Goal: Communication & Community: Answer question/provide support

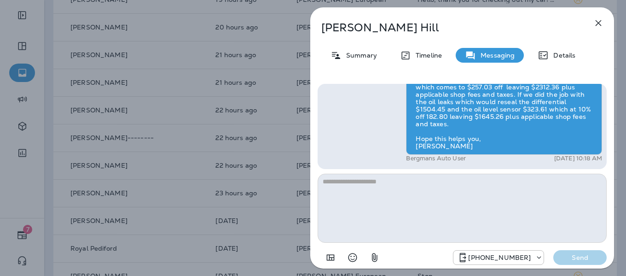
click at [596, 22] on icon "button" at bounding box center [598, 22] width 11 height 11
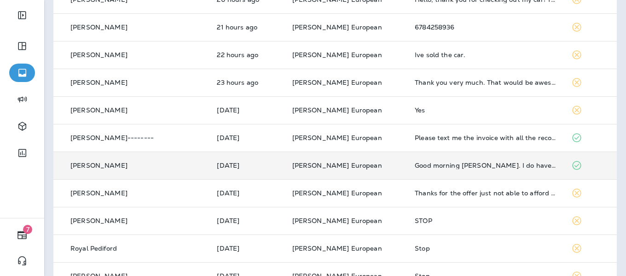
click at [115, 164] on div "[PERSON_NAME]" at bounding box center [131, 166] width 141 height 10
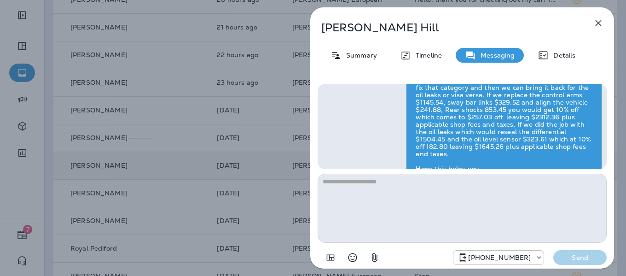
scroll to position [-46, 0]
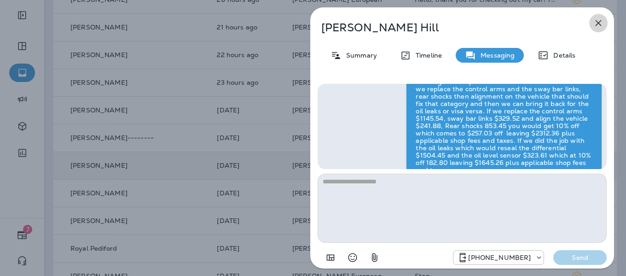
click at [596, 22] on icon "button" at bounding box center [598, 22] width 11 height 11
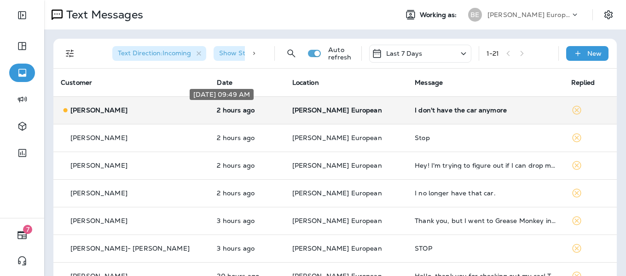
click at [260, 107] on p "2 hours ago" at bounding box center [247, 109] width 60 height 7
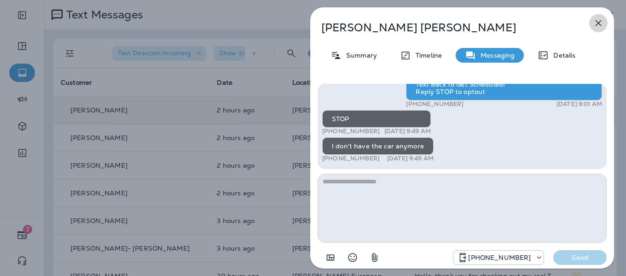
click at [600, 26] on icon "button" at bounding box center [598, 22] width 11 height 11
